Goal: Information Seeking & Learning: Learn about a topic

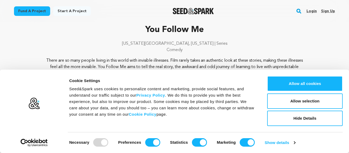
scroll to position [23, 0]
click at [285, 117] on button "Hide Details" at bounding box center [305, 117] width 76 height 15
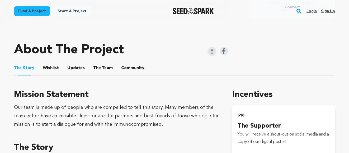
scroll to position [252, 0]
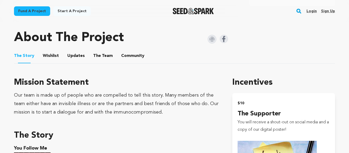
click at [105, 58] on button "The Team" at bounding box center [103, 56] width 13 height 13
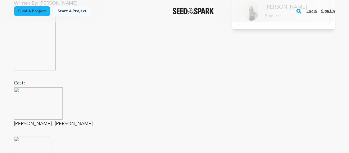
scroll to position [348, 0]
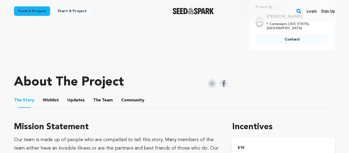
scroll to position [215, 0]
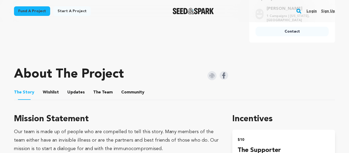
click at [102, 91] on button "The Team" at bounding box center [103, 93] width 13 height 13
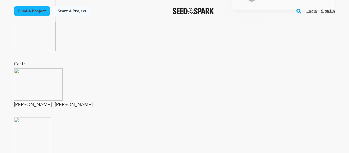
scroll to position [367, 0]
click at [20, 71] on img at bounding box center [38, 83] width 49 height 32
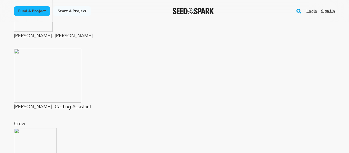
scroll to position [854, 0]
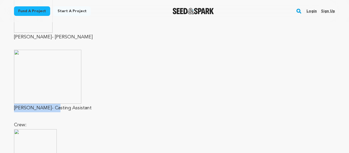
drag, startPoint x: 52, startPoint y: 108, endPoint x: 14, endPoint y: 107, distance: 38.1
click at [14, 107] on p "[PERSON_NAME]- Casting Assistant" at bounding box center [117, 108] width 206 height 8
copy p "Szalene Anthony-"
click at [119, 103] on p at bounding box center [117, 77] width 206 height 54
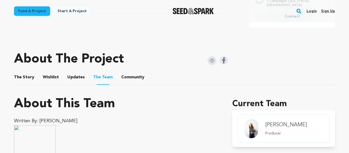
scroll to position [134, 0]
